Goal: Check status

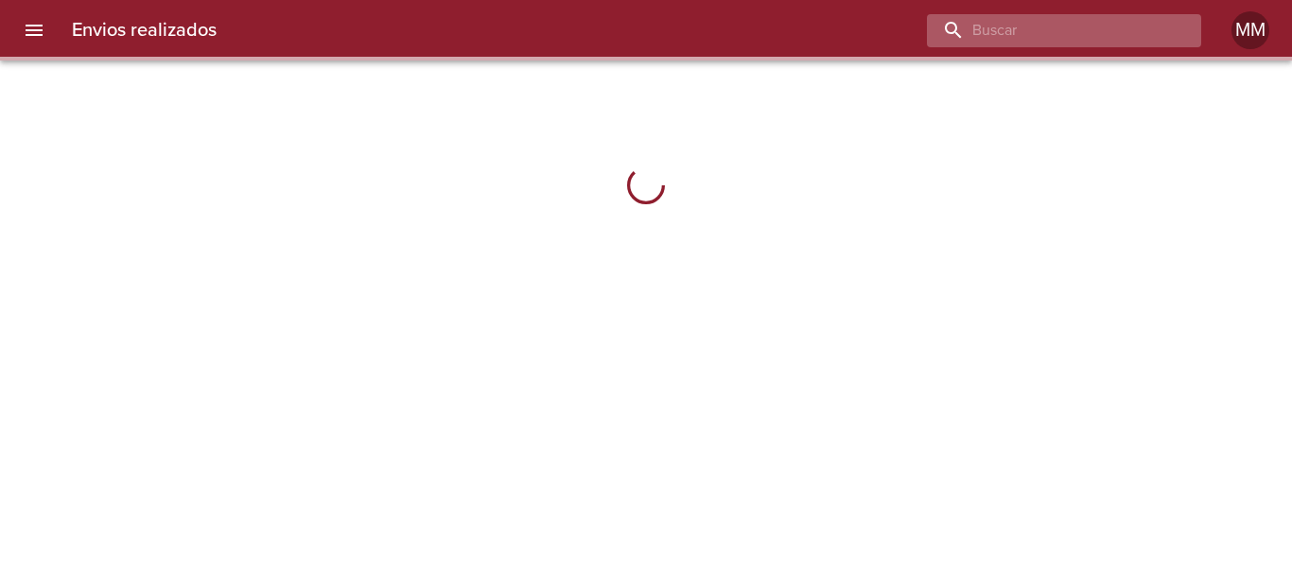
click at [1065, 29] on input "buscar" at bounding box center [1048, 30] width 242 height 33
paste input "[PERSON_NAME]"
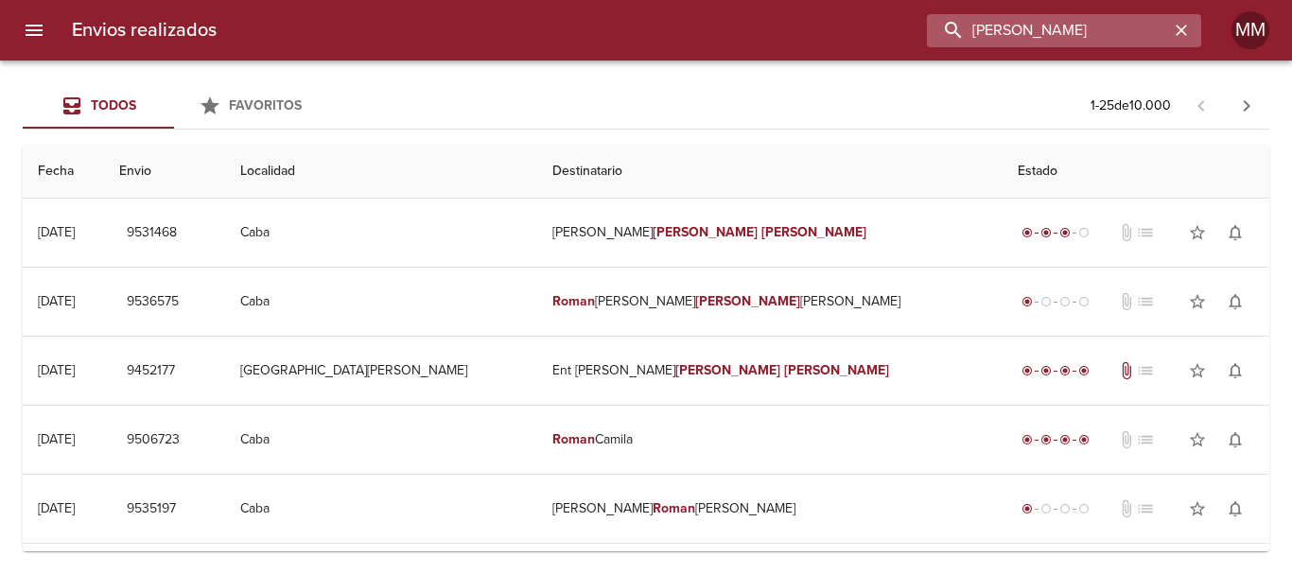
type input "[PERSON_NAME]"
drag, startPoint x: 1129, startPoint y: 26, endPoint x: 507, endPoint y: 60, distance: 623.3
click at [508, 60] on div "Envios realizados [PERSON_NAME] MM" at bounding box center [646, 30] width 1292 height 61
paste input "PURON [PERSON_NAME]"
type input "PURON [PERSON_NAME]"
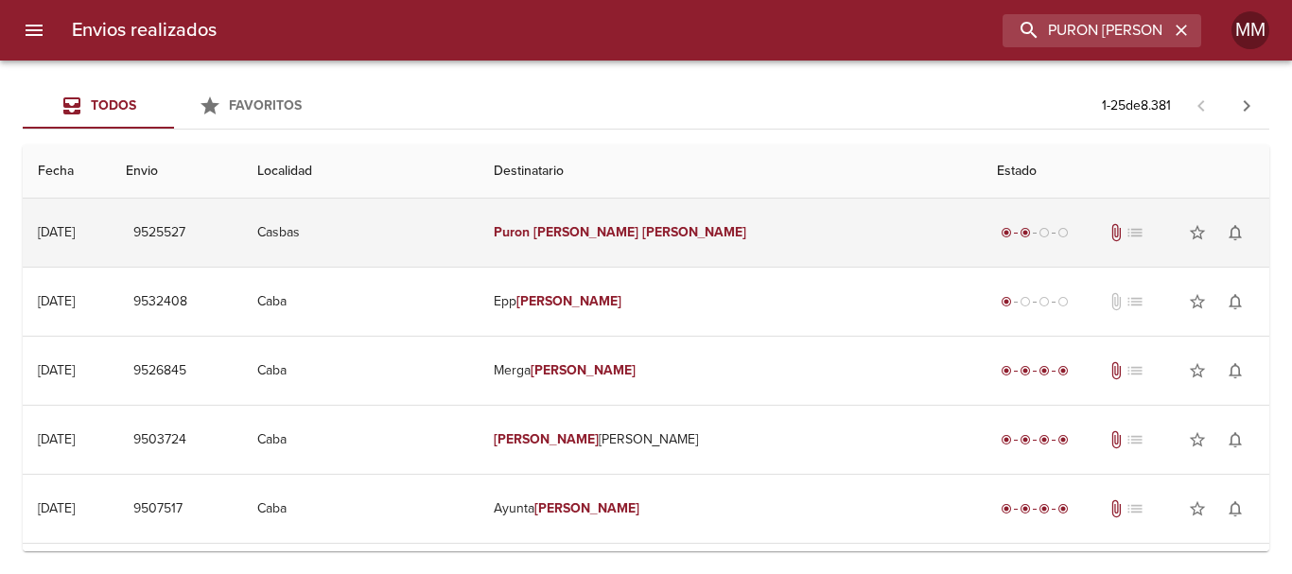
click at [185, 235] on span "9525527" at bounding box center [159, 233] width 52 height 24
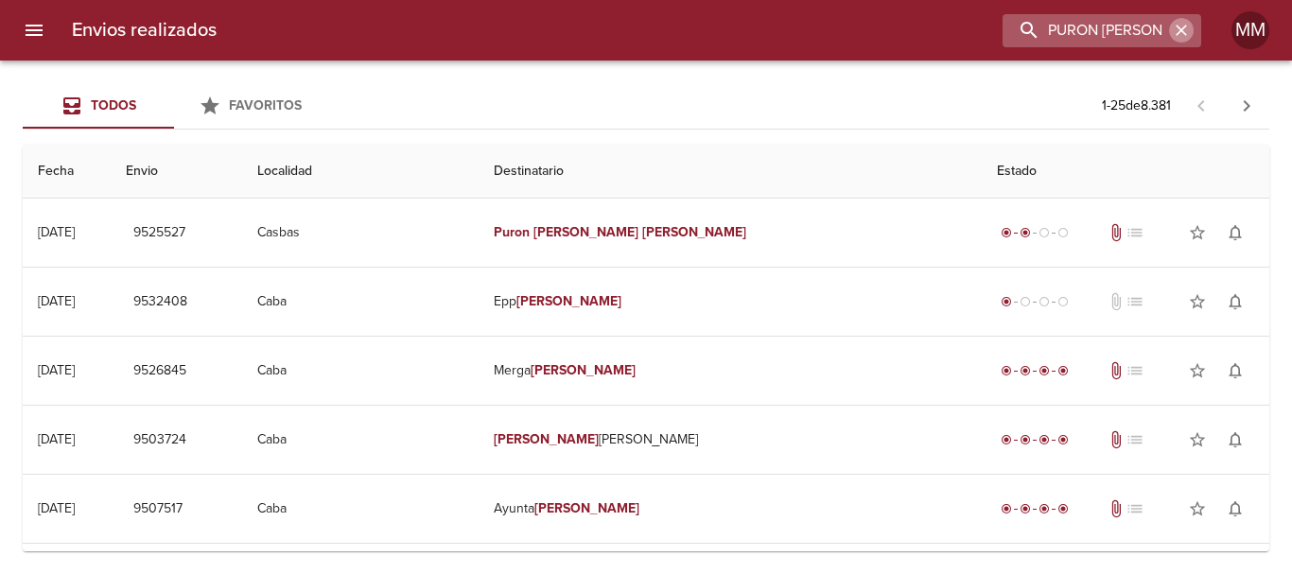
click at [1182, 28] on icon "button" at bounding box center [1181, 30] width 11 height 11
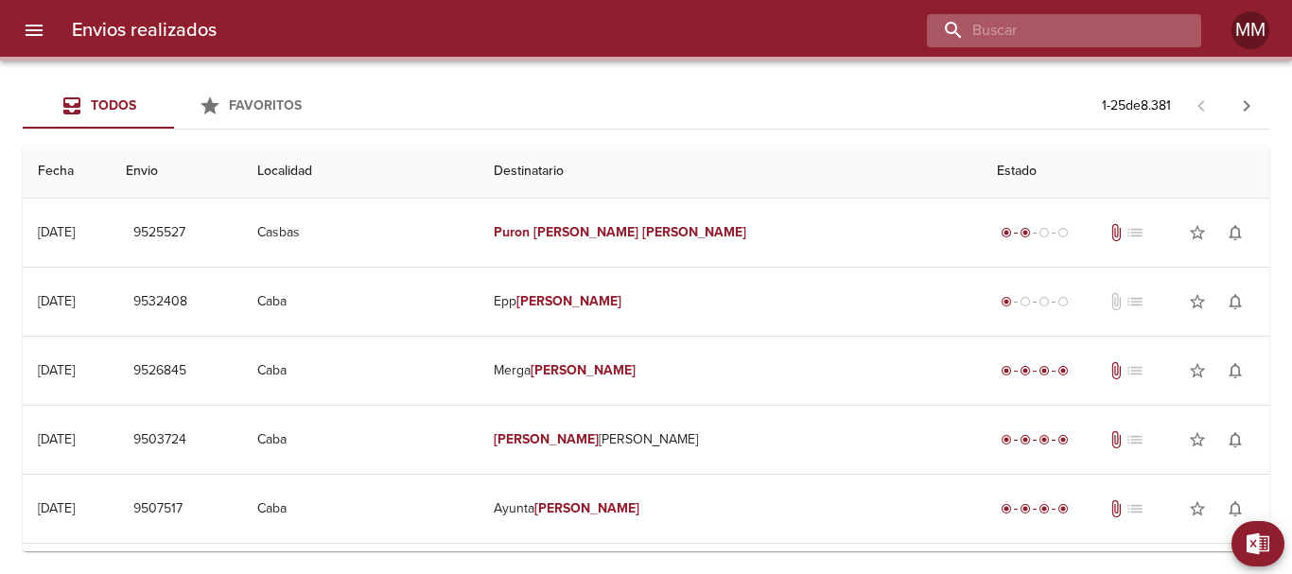
click at [1162, 30] on input "buscar" at bounding box center [1048, 30] width 242 height 33
paste input "[PERSON_NAME]"
type input "[PERSON_NAME]"
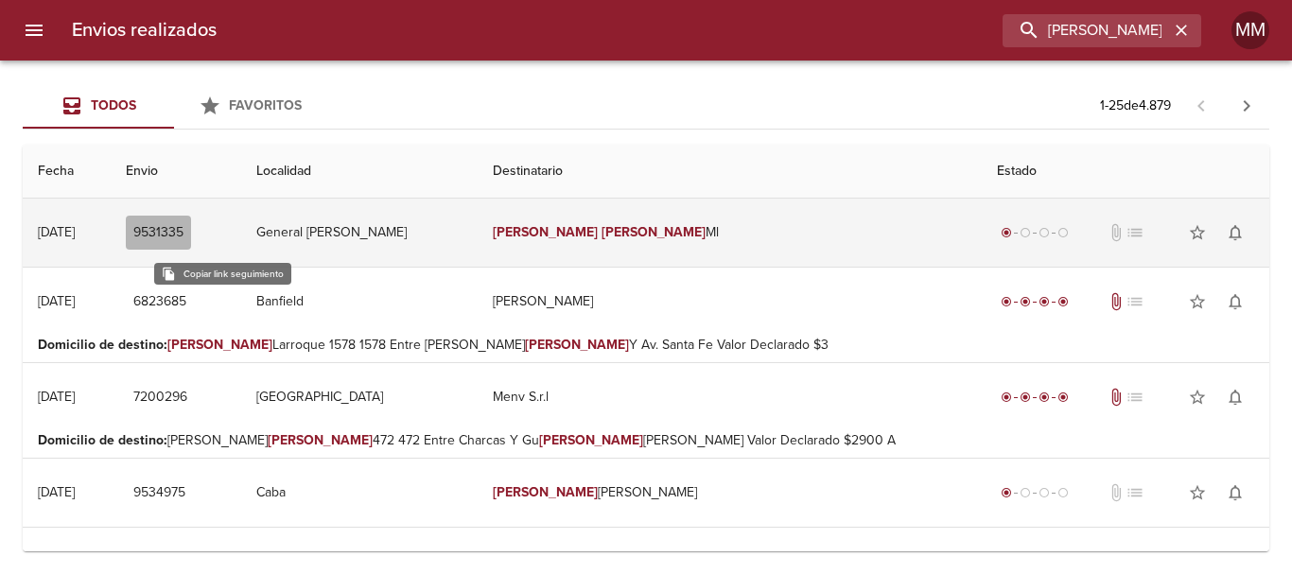
click at [183, 236] on span "9531335" at bounding box center [158, 233] width 50 height 24
